Goal: Task Accomplishment & Management: Use online tool/utility

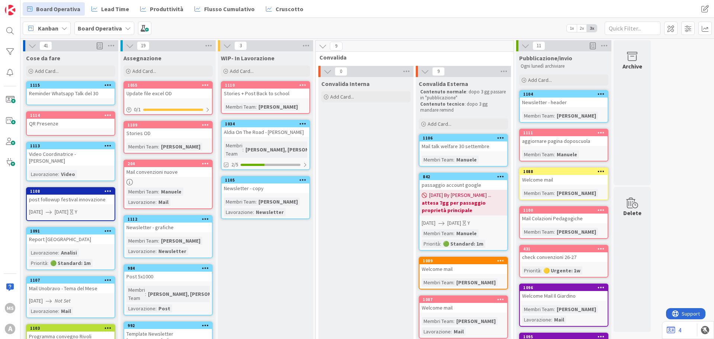
click at [46, 123] on div "QR Presenze" at bounding box center [71, 124] width 88 height 10
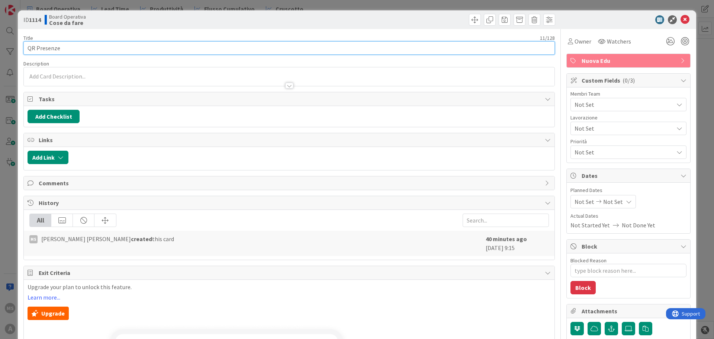
type textarea "x"
click at [190, 48] on input "QR Presenze" at bounding box center [289, 47] width 532 height 13
type input "QR Presenze O"
type textarea "x"
type input "QR Presenze OD"
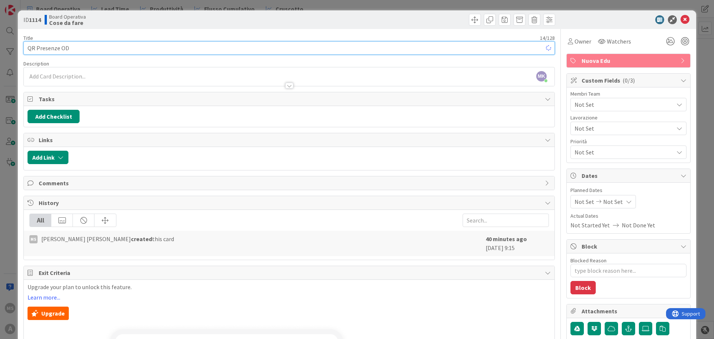
type textarea "x"
type input "QR Presenze OD"
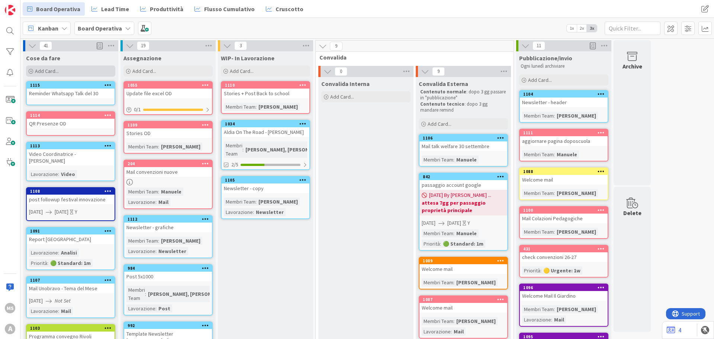
click at [61, 74] on div "Add Card..." at bounding box center [70, 70] width 89 height 11
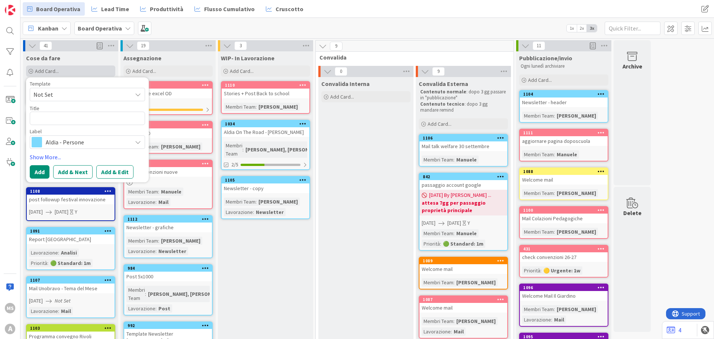
type textarea "x"
type textarea "u"
type textarea "x"
type textarea "uP"
type textarea "x"
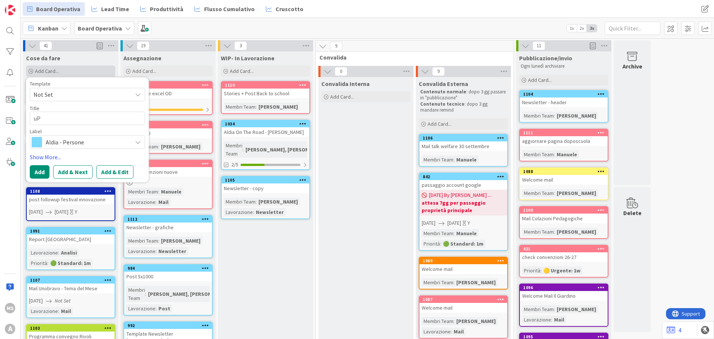
type textarea "u"
type textarea "x"
type textarea "U"
type textarea "x"
type textarea "Up"
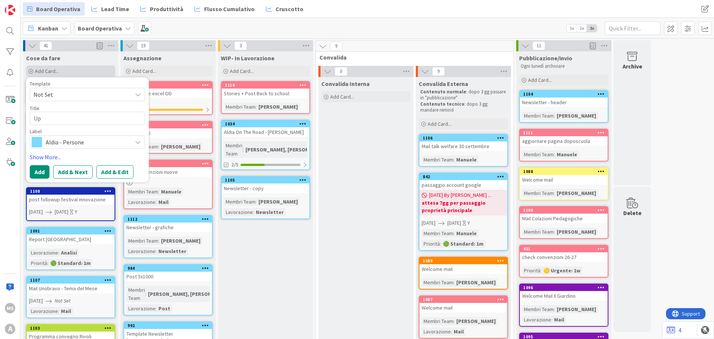
type textarea "x"
type textarea "Upd"
type textarea "x"
type textarea "Upda"
type textarea "x"
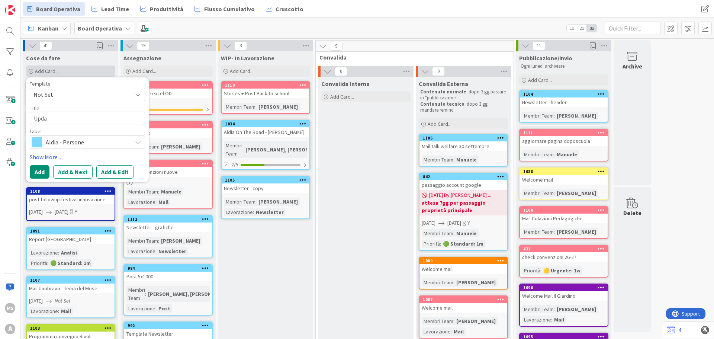
type textarea "Updat"
type textarea "x"
type textarea "Update"
type textarea "x"
type textarea "Update"
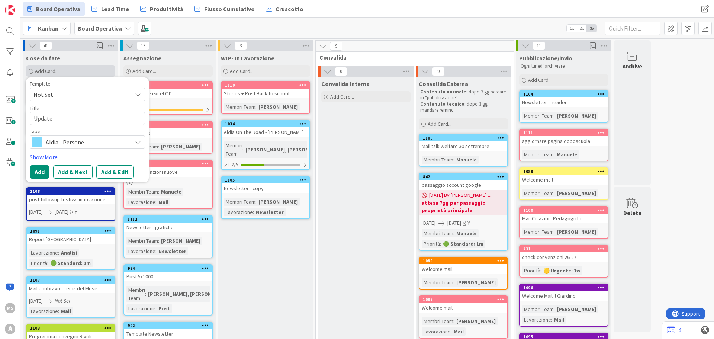
type textarea "x"
type textarea "Update pr"
type textarea "x"
type textarea "Update pro"
type textarea "x"
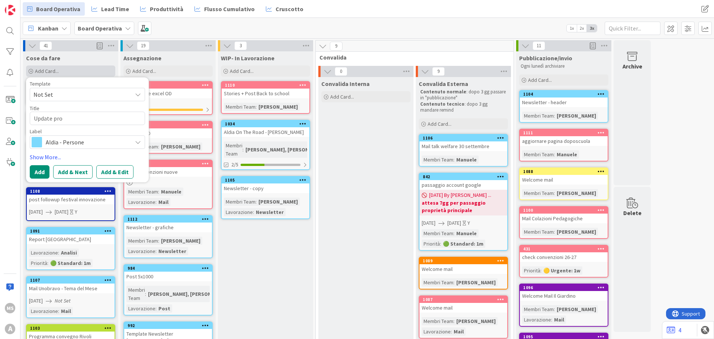
type textarea "Update prov"
type textarea "x"
type textarea "Update prove"
type textarea "x"
type textarea "Update prove"
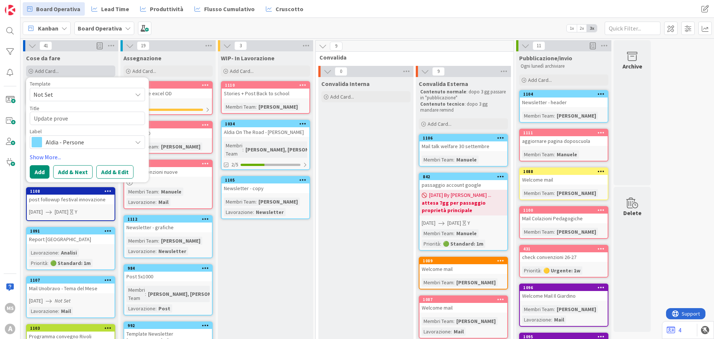
type textarea "x"
type textarea "Update prove i"
type textarea "x"
type textarea "Update prove in"
type textarea "x"
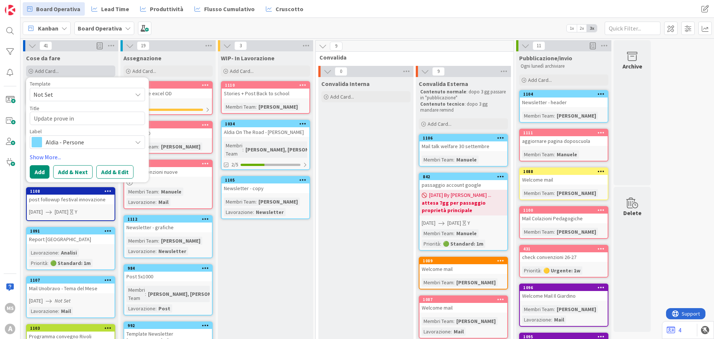
type textarea "Update prove inv"
type textarea "x"
type textarea "Update prove inva"
type textarea "x"
type textarea "Update prove inval"
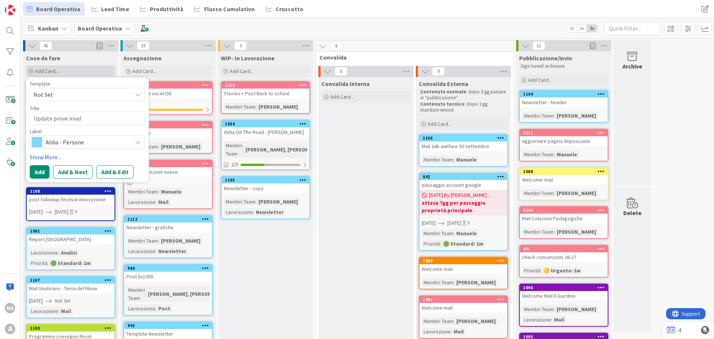
type textarea "x"
type textarea "Update prove invals"
type textarea "x"
type textarea "Update prove invalsi"
type textarea "x"
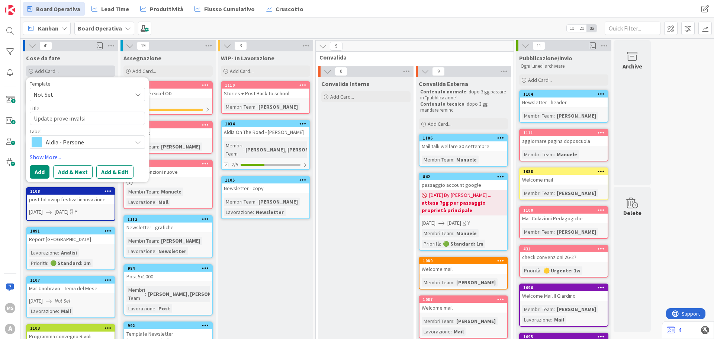
type textarea "Update prove invalsi"
type textarea "x"
type textarea "Update prove invalsi -"
type textarea "x"
type textarea "Update prove invalsi -"
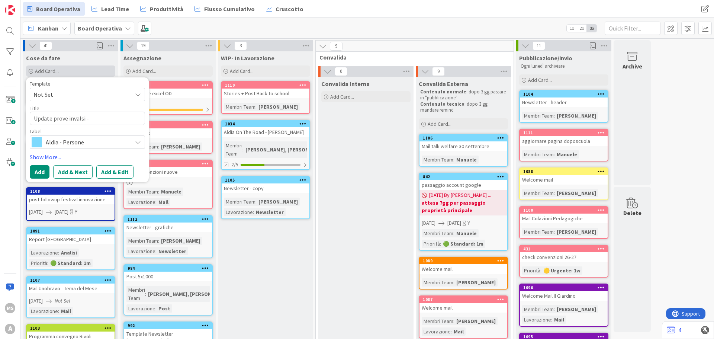
type textarea "x"
type textarea "Update prove invalsi - s"
type textarea "x"
type textarea "Update prove invalsi - si"
type textarea "x"
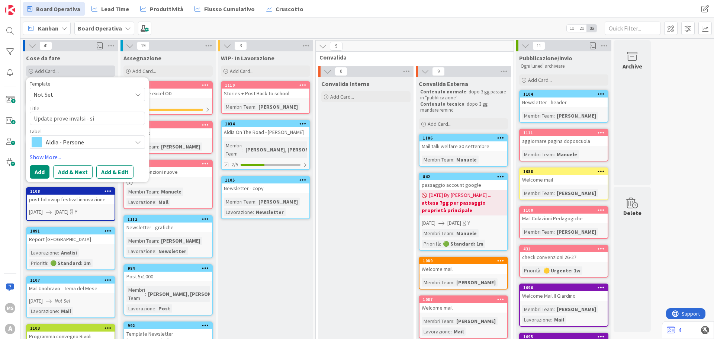
type textarea "Update prove invalsi - sit"
type textarea "x"
type textarea "Update prove invalsi - sito"
click at [50, 139] on span "Aldia - Persone" at bounding box center [87, 142] width 83 height 10
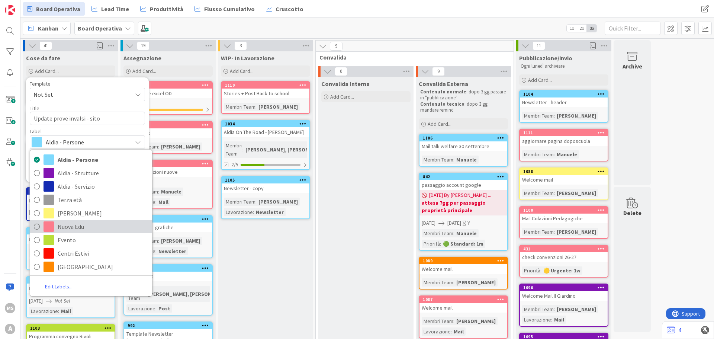
click at [75, 229] on span "Nuova Edu" at bounding box center [103, 226] width 91 height 11
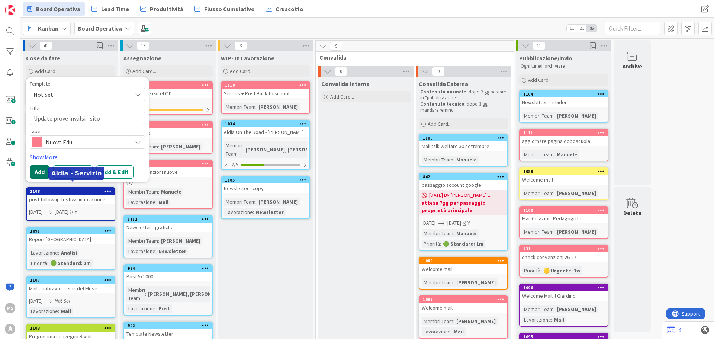
click at [42, 171] on button "Add" at bounding box center [40, 171] width 20 height 13
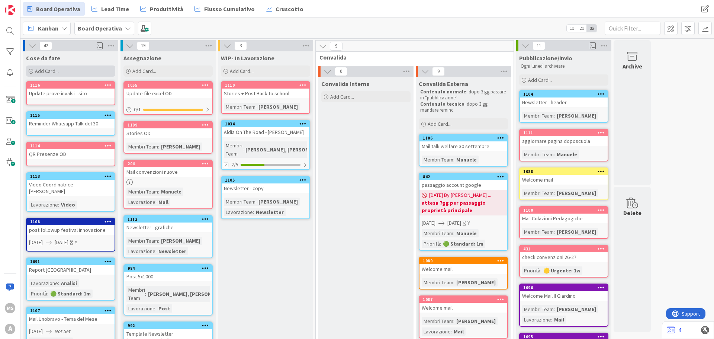
click at [65, 71] on div "Add Card..." at bounding box center [70, 70] width 89 height 11
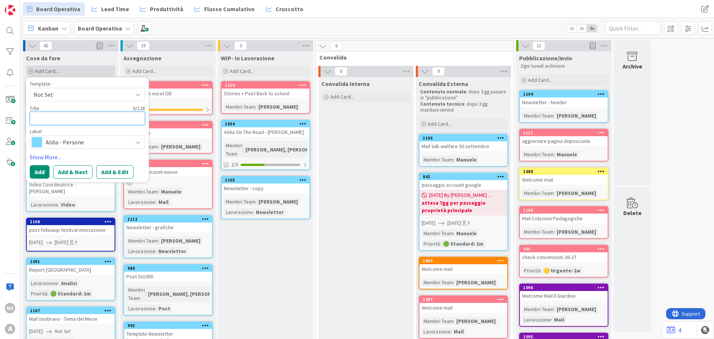
type textarea "x"
type textarea "C"
type textarea "x"
type textarea "Ca"
type textarea "x"
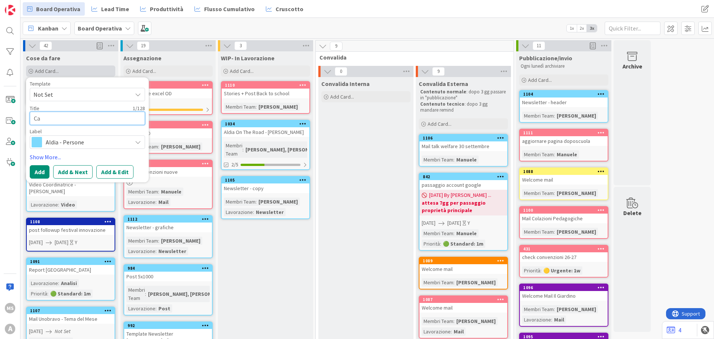
type textarea "Cam"
type textarea "x"
type textarea "Camb"
type textarea "x"
type textarea "Cambi"
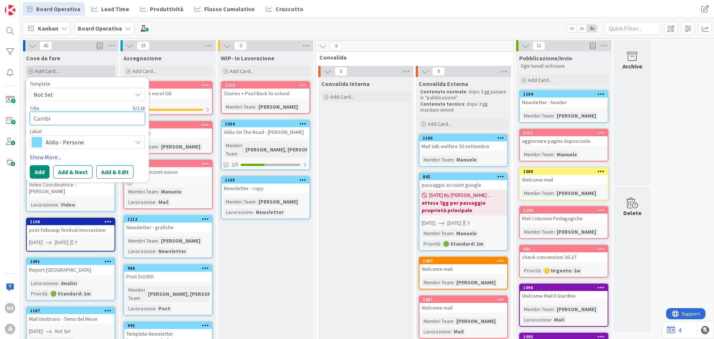
type textarea "x"
type textarea "[MEDICAL_DATA]"
type textarea "x"
type textarea "Cambiar"
type textarea "x"
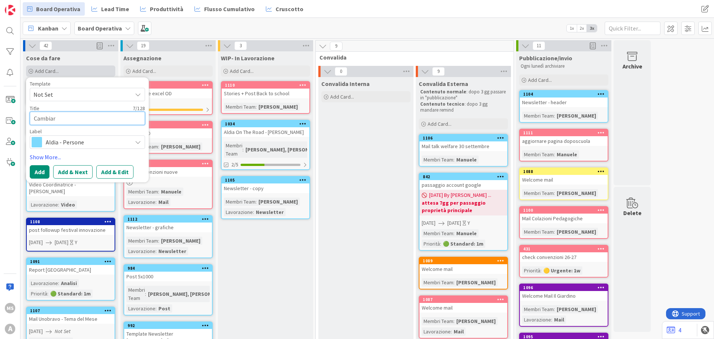
type textarea "Cambiare"
type textarea "x"
type textarea "Cambiare"
type textarea "x"
type textarea "Cambiare n"
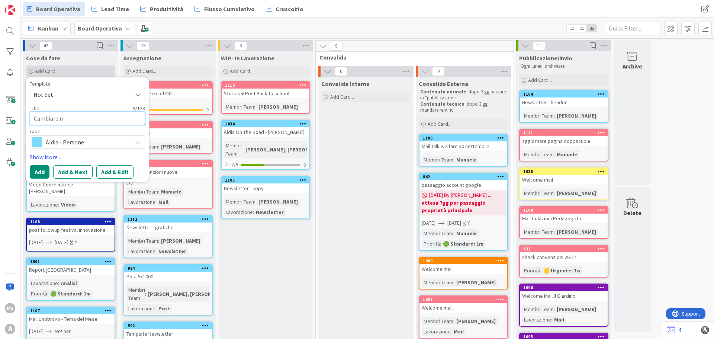
type textarea "x"
type textarea "Cambiare nu"
type textarea "x"
type textarea "Cambiare num"
type textarea "x"
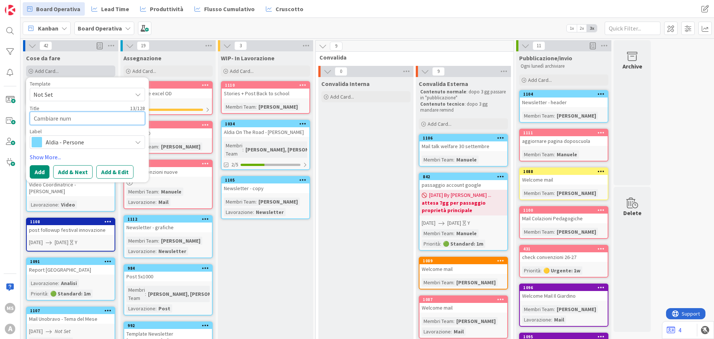
type textarea "Cambiare num"
type textarea "x"
type textarea "Cambiare num B"
type textarea "x"
type textarea "Cambiare num Bo"
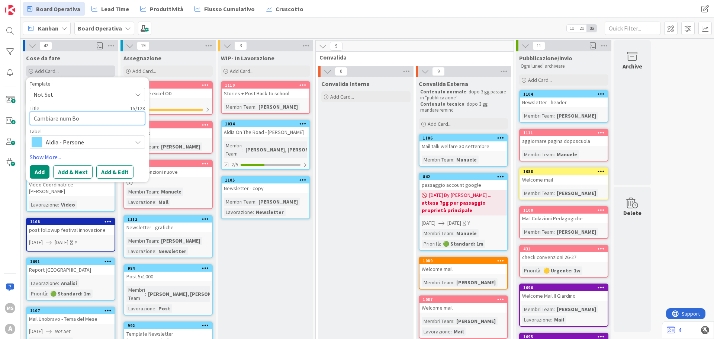
type textarea "x"
type textarea "Cambiare num Bol"
type textarea "x"
type textarea "Cambiare num Bolo"
type textarea "x"
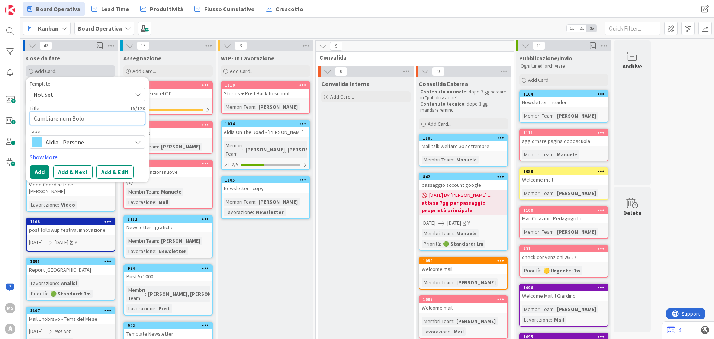
type textarea "Cambiare num Boloc"
type textarea "x"
type textarea "Cambiare num Boloca"
type textarea "x"
type textarea "Cambiare num Bolocan"
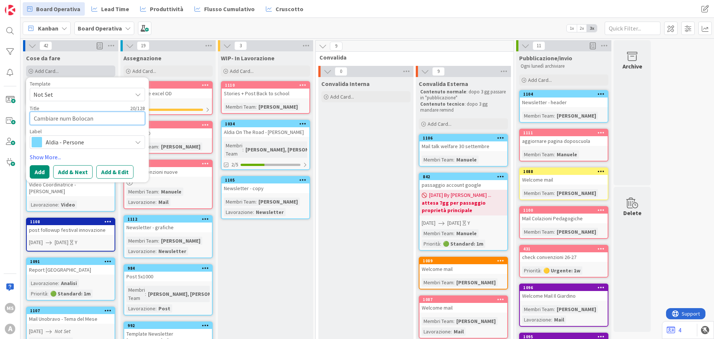
type textarea "x"
type textarea "Cambiare num Bolocan"
type textarea "x"
type textarea "Cambiare num Bolocan s"
type textarea "x"
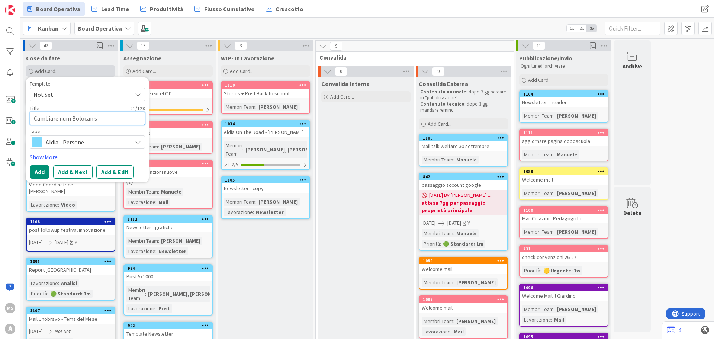
type textarea "Cambiare num Bolocan su"
type textarea "x"
type textarea "Cambiare num Bolocan su"
type textarea "x"
type textarea "Cambiare num Bolocan su G"
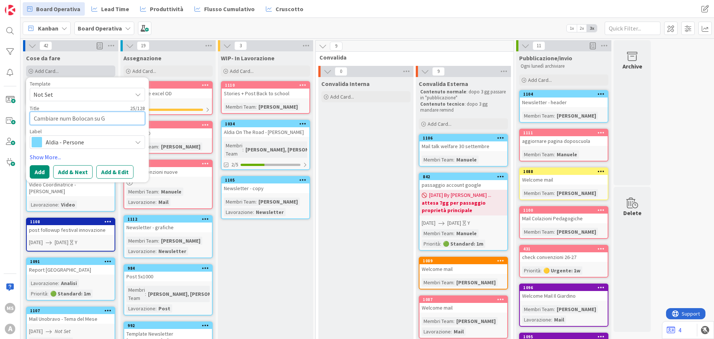
type textarea "x"
type textarea "Cambiare num Bolocan su Go"
type textarea "x"
type textarea "Cambiare num Bolocan su Goo"
type textarea "x"
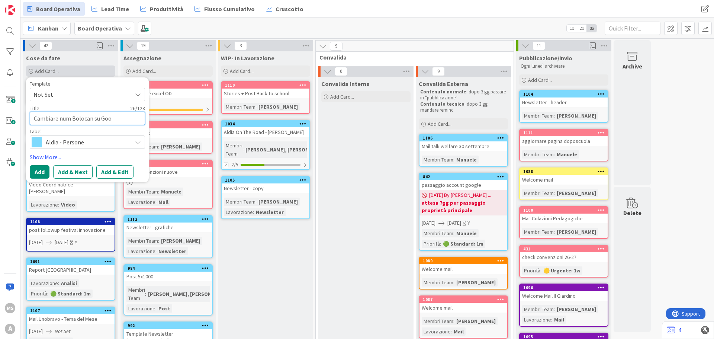
type textarea "Cambiare num Bolocan su Goog"
type textarea "x"
type textarea "Cambiare num Bolocan su Googl"
type textarea "x"
type textarea "Cambiare num Bolocan su Google"
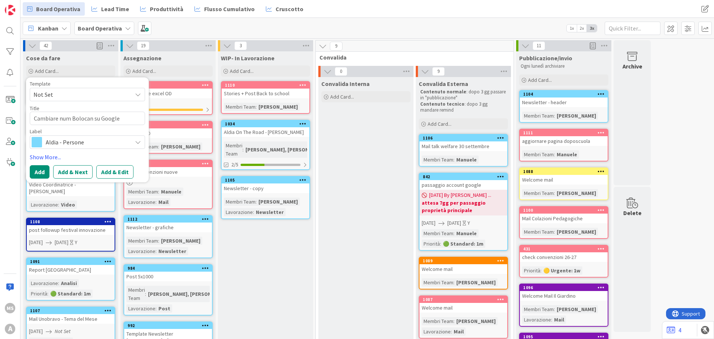
click at [97, 137] on span "Aldia - Persone" at bounding box center [87, 142] width 83 height 10
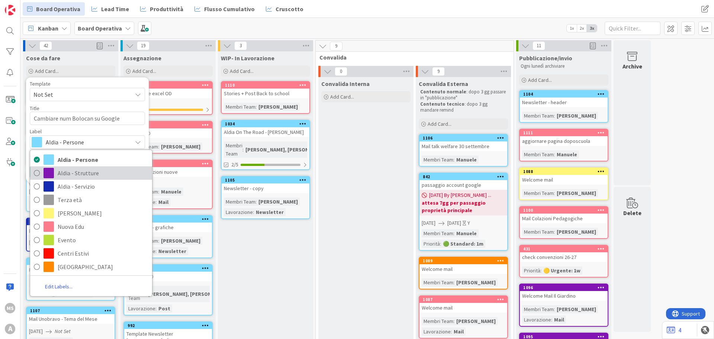
drag, startPoint x: 92, startPoint y: 169, endPoint x: 73, endPoint y: 162, distance: 20.8
click at [92, 169] on span "Aldia - Strutture" at bounding box center [103, 172] width 91 height 11
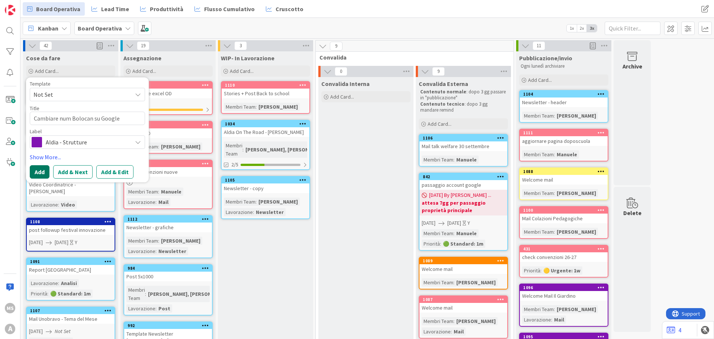
click at [44, 168] on button "Add" at bounding box center [40, 171] width 20 height 13
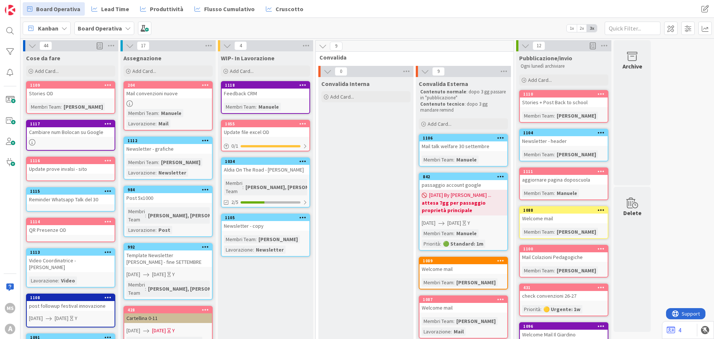
click at [150, 195] on div "Post 5x1000" at bounding box center [168, 198] width 88 height 10
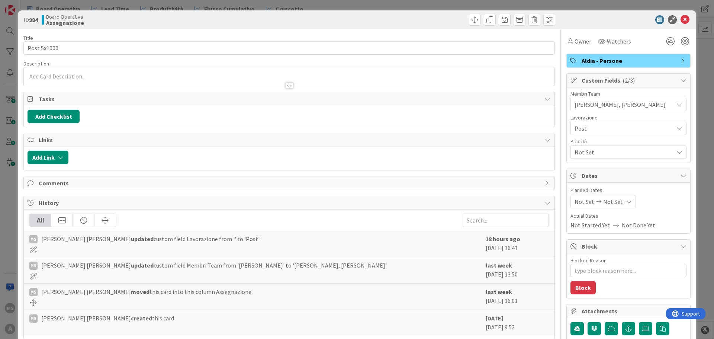
click at [578, 103] on span "[PERSON_NAME], [PERSON_NAME]" at bounding box center [624, 104] width 99 height 9
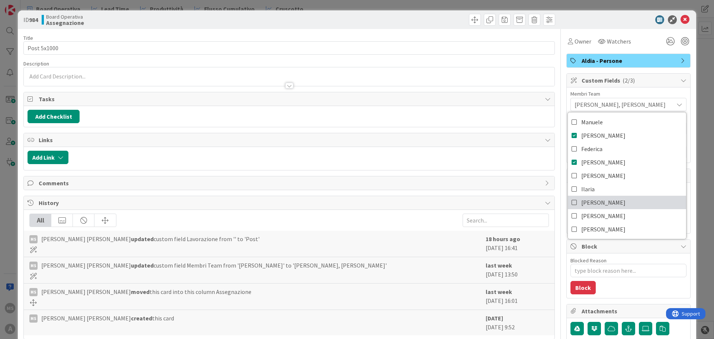
click at [581, 199] on span "[PERSON_NAME]" at bounding box center [603, 202] width 44 height 11
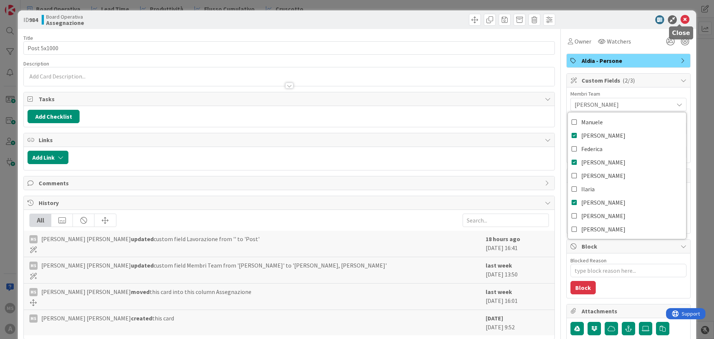
click at [681, 20] on icon at bounding box center [685, 19] width 9 height 9
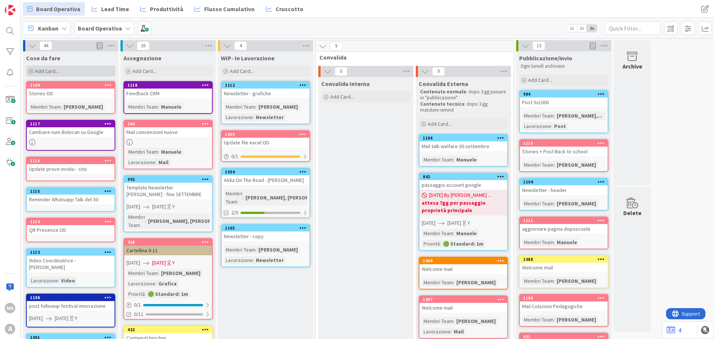
click at [62, 70] on div "Add Card..." at bounding box center [70, 70] width 89 height 11
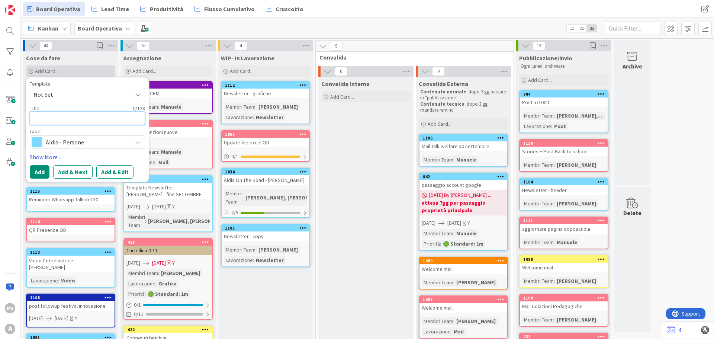
type textarea "x"
type textarea "l"
type textarea "x"
type textarea "lO"
type textarea "x"
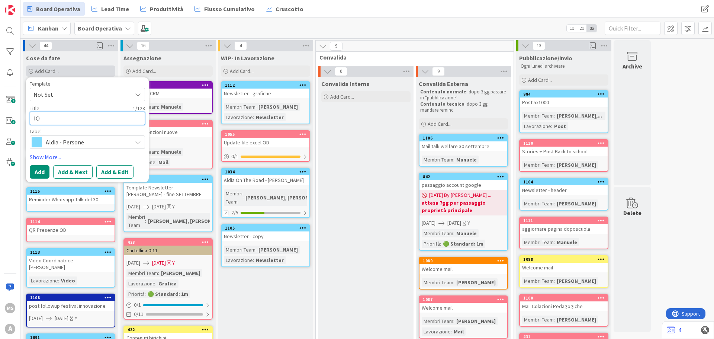
type textarea "lOC"
type textarea "x"
type textarea "lOCA"
type textarea "x"
type textarea "lOC"
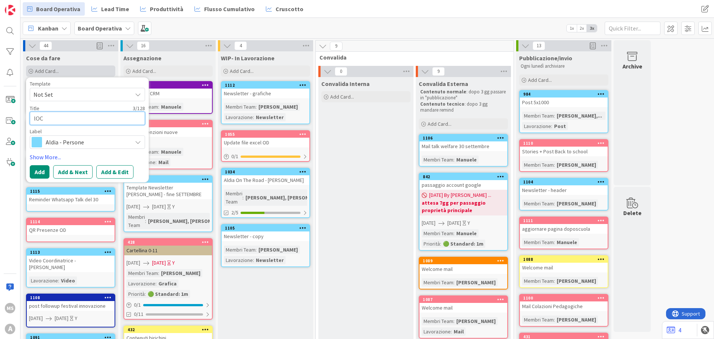
type textarea "x"
type textarea "lO"
type textarea "x"
type textarea "l"
type textarea "x"
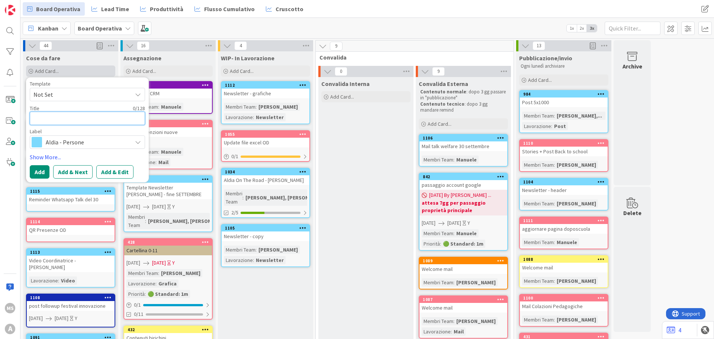
type textarea "l"
type textarea "x"
type textarea "L"
type textarea "x"
type textarea "Lo"
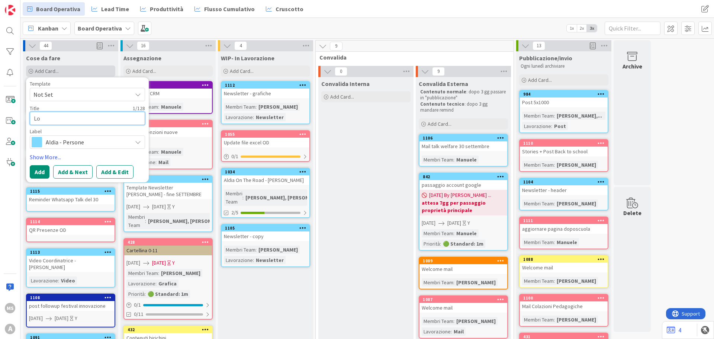
type textarea "x"
type textarea "Loc"
type textarea "x"
type textarea "Loca"
type textarea "x"
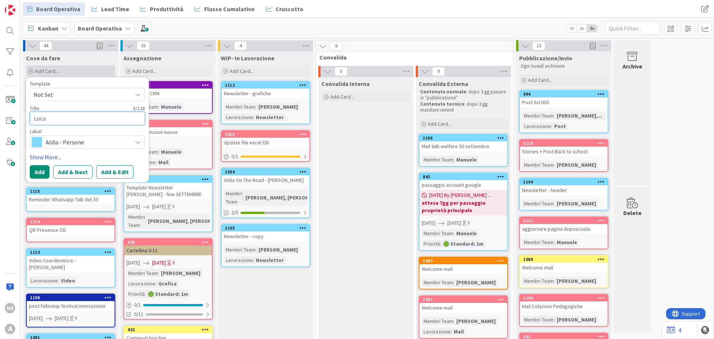
type textarea "Locas"
type textarea "x"
type textarea "Loca"
type textarea "x"
type textarea "Locan"
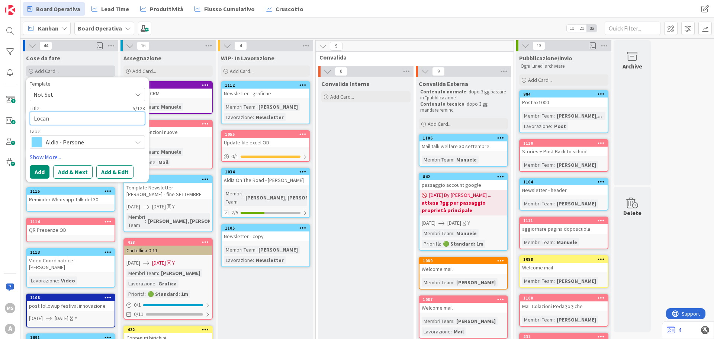
type textarea "x"
type textarea "Locand"
type textarea "x"
type textarea "Locandi"
type textarea "x"
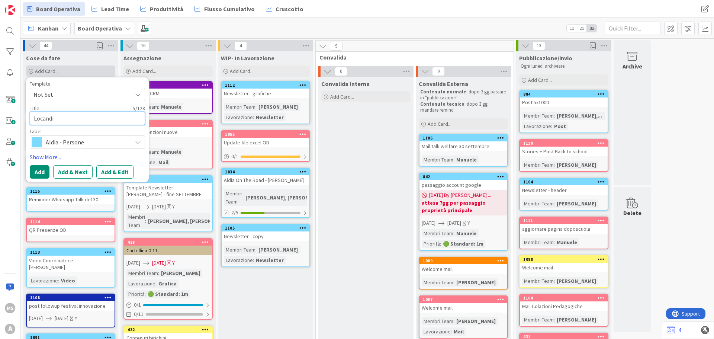
type textarea "Locandin"
type textarea "x"
type textarea "Locandina"
type textarea "x"
type textarea "Locandina"
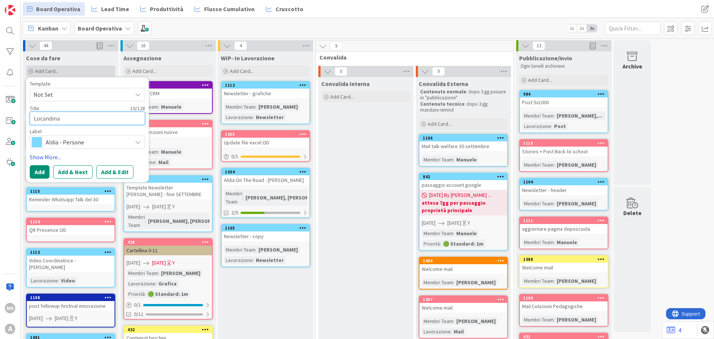
type textarea "x"
type textarea "Locandina P"
type textarea "x"
type textarea "Locandina Pr"
type textarea "x"
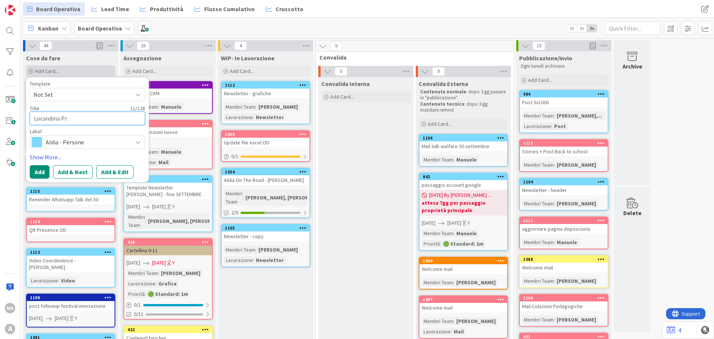
type textarea "Locandina Pre"
type textarea "x"
type textarea "Locandina Pre"
type textarea "x"
type textarea "Locandina Pre P"
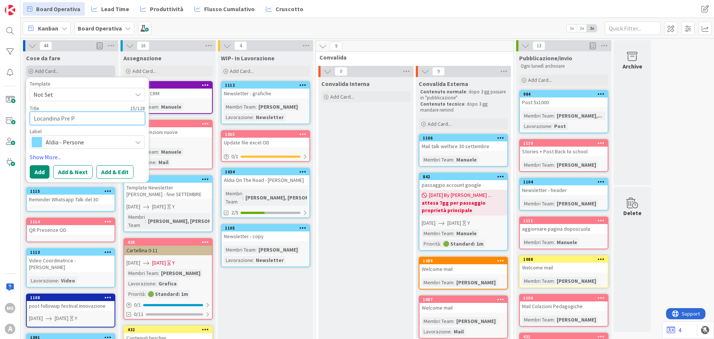
type textarea "x"
type textarea "Locandina Pre Po"
type textarea "x"
type textarea "Locandina Pre Pos"
type textarea "x"
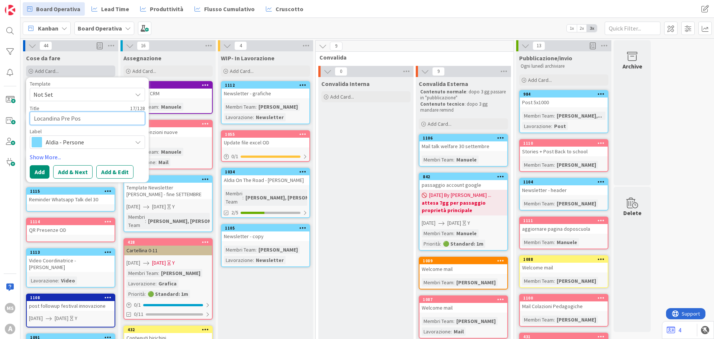
type textarea "Locandina Pre Post"
type textarea "x"
type textarea "Locandina Pre Post"
type textarea "x"
type textarea "Locandina Pre Post S"
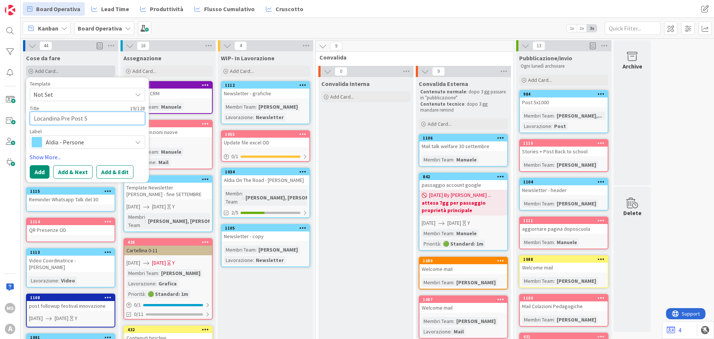
type textarea "x"
type textarea "Locandina Pre Post St"
type textarea "x"
type textarea "Locandina Pre Post Str"
type textarea "x"
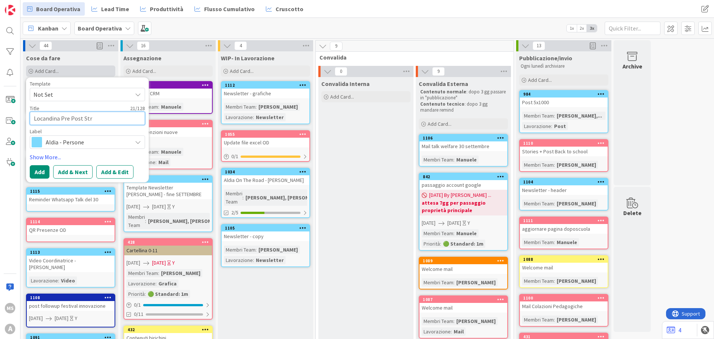
type textarea "Locandina Pre Post Stra"
type textarea "x"
type textarea "Locandina Pre Post Strad"
type textarea "x"
type textarea "Locandina Pre Post Strade"
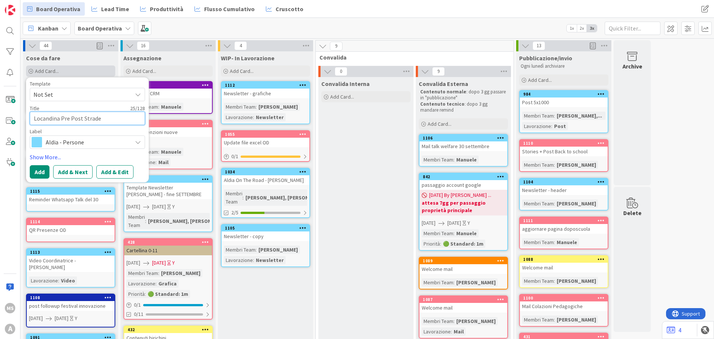
type textarea "x"
type textarea "Locandina Pre Post Stradel"
type textarea "x"
click at [64, 142] on span "Aldia - Persone" at bounding box center [87, 142] width 83 height 10
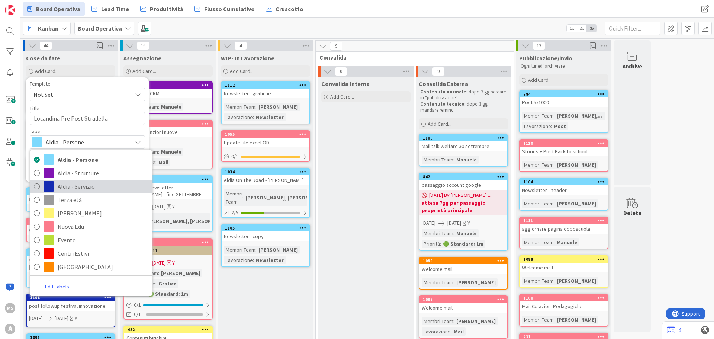
click at [79, 186] on span "Aldia - Servizio" at bounding box center [103, 186] width 91 height 11
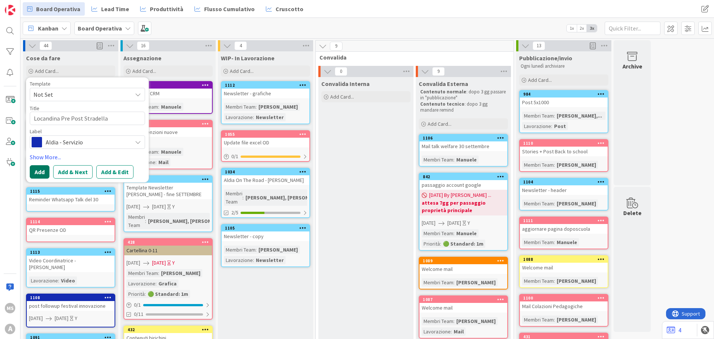
click at [44, 169] on button "Add" at bounding box center [40, 171] width 20 height 13
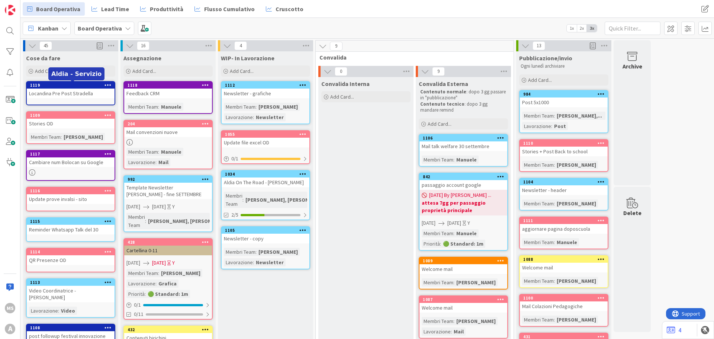
click at [61, 84] on div "1119" at bounding box center [72, 85] width 84 height 5
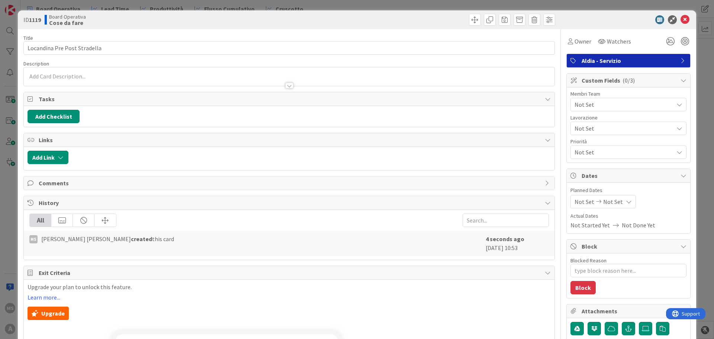
click at [69, 77] on p at bounding box center [289, 76] width 523 height 9
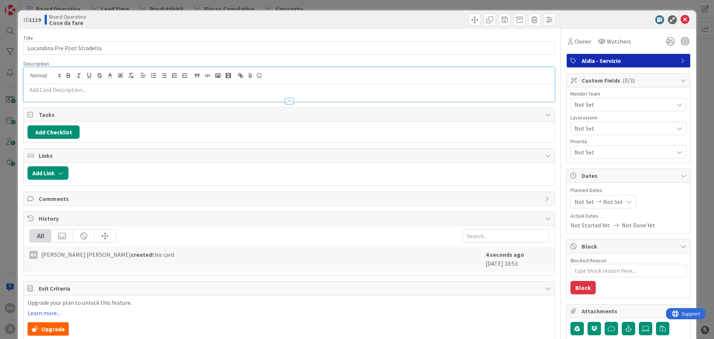
click at [74, 92] on p at bounding box center [289, 90] width 523 height 9
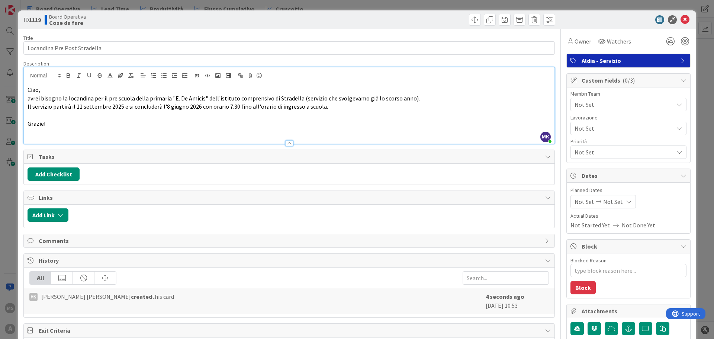
click at [683, 18] on icon at bounding box center [685, 19] width 9 height 9
